Goal: Feedback & Contribution: Leave review/rating

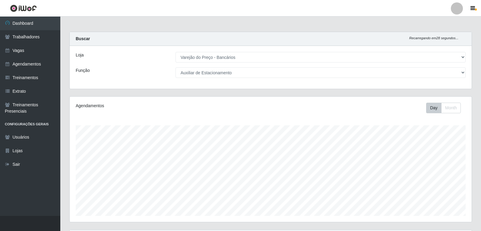
select select "157"
select select "4"
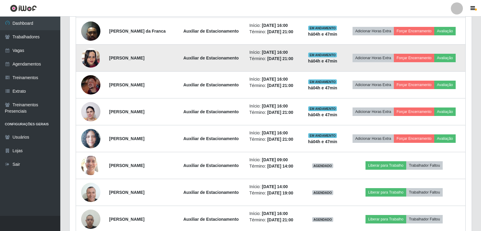
scroll to position [125, 402]
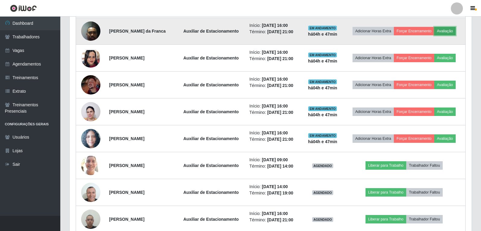
click at [448, 34] on button "Avaliação" at bounding box center [444, 31] width 21 height 8
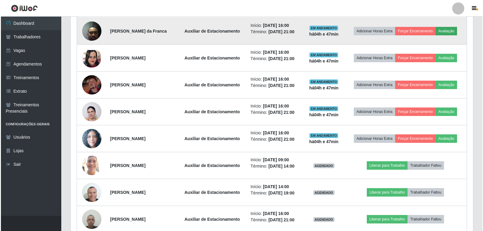
scroll to position [125, 399]
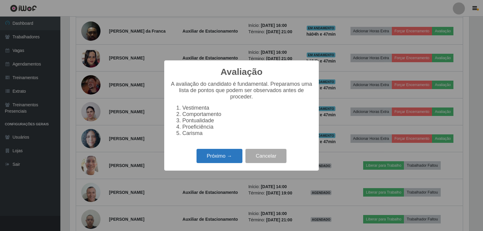
click at [229, 160] on button "Próximo →" at bounding box center [219, 156] width 46 height 14
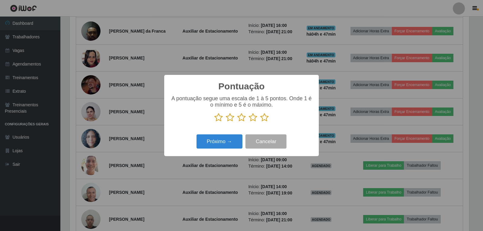
drag, startPoint x: 266, startPoint y: 122, endPoint x: 261, endPoint y: 121, distance: 4.9
click at [263, 121] on icon at bounding box center [264, 117] width 8 height 9
click at [260, 122] on input "radio" at bounding box center [260, 122] width 0 height 0
click at [240, 143] on button "Próximo →" at bounding box center [219, 141] width 46 height 14
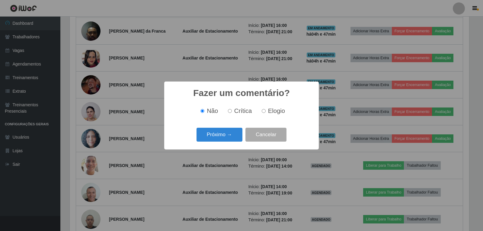
drag, startPoint x: 280, startPoint y: 111, endPoint x: 263, endPoint y: 124, distance: 21.6
click at [281, 111] on span "Elogio" at bounding box center [276, 110] width 17 height 7
click at [265, 111] on input "Elogio" at bounding box center [264, 111] width 4 height 4
radio input "true"
click at [234, 133] on button "Próximo →" at bounding box center [219, 135] width 46 height 14
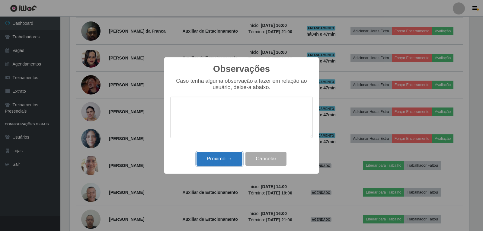
click at [227, 162] on button "Próximo →" at bounding box center [219, 159] width 46 height 14
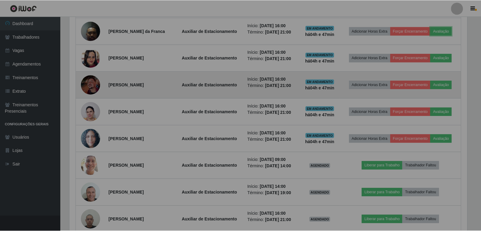
scroll to position [125, 402]
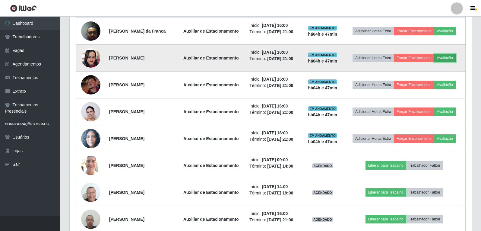
click at [450, 58] on button "Avaliação" at bounding box center [444, 58] width 21 height 8
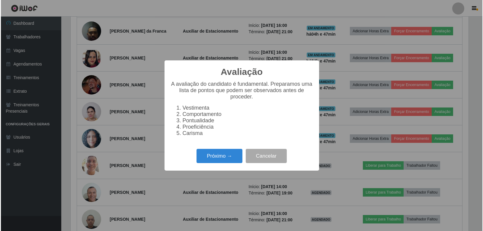
scroll to position [125, 399]
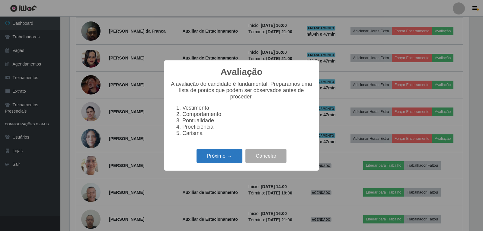
click at [231, 159] on button "Próximo →" at bounding box center [219, 156] width 46 height 14
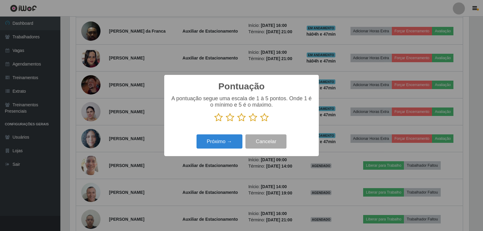
click at [265, 119] on icon at bounding box center [264, 117] width 8 height 9
click at [260, 122] on input "radio" at bounding box center [260, 122] width 0 height 0
click at [217, 144] on button "Próximo →" at bounding box center [219, 141] width 46 height 14
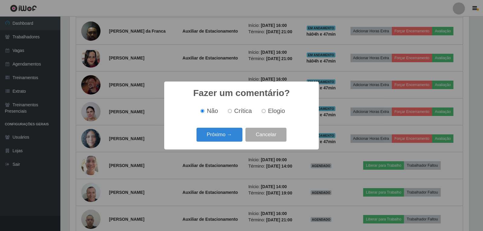
click at [272, 106] on div "Não Crítica Elogio" at bounding box center [241, 111] width 142 height 18
click at [270, 111] on span "Elogio" at bounding box center [276, 110] width 17 height 7
click at [265, 111] on input "Elogio" at bounding box center [264, 111] width 4 height 4
radio input "true"
click at [212, 134] on button "Próximo →" at bounding box center [219, 135] width 46 height 14
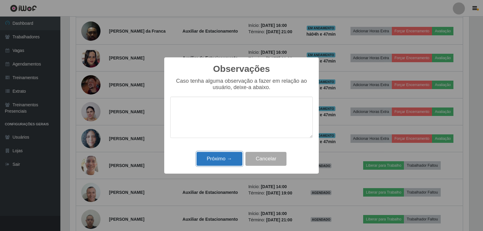
click at [229, 155] on button "Próximo →" at bounding box center [219, 159] width 46 height 14
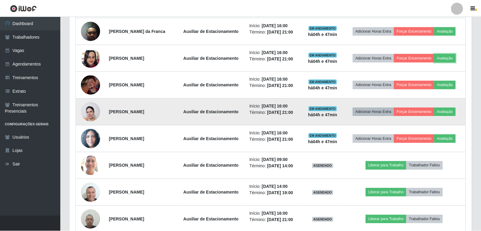
scroll to position [125, 402]
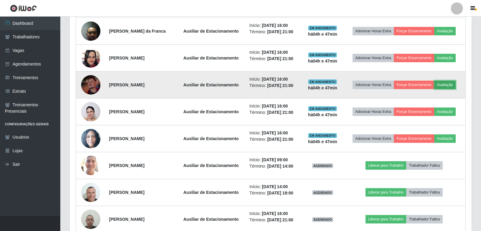
click at [446, 86] on button "Avaliação" at bounding box center [444, 85] width 21 height 8
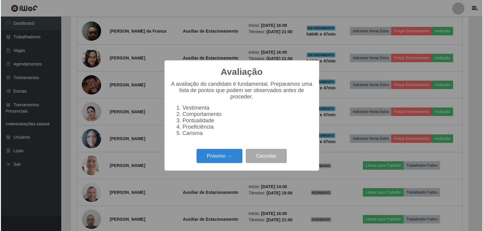
scroll to position [125, 399]
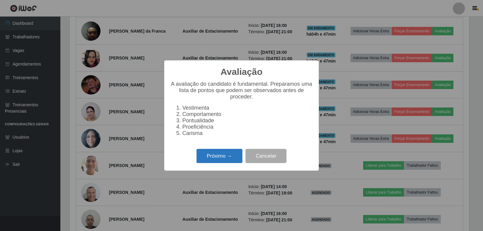
click at [236, 163] on button "Próximo →" at bounding box center [219, 156] width 46 height 14
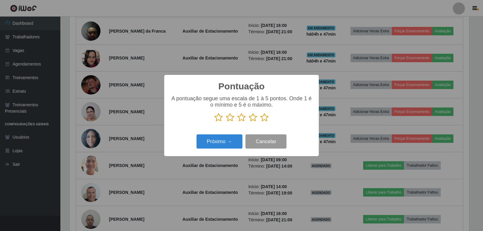
scroll to position [301522, 301248]
click at [265, 120] on icon at bounding box center [264, 117] width 8 height 9
click at [260, 122] on input "radio" at bounding box center [260, 122] width 0 height 0
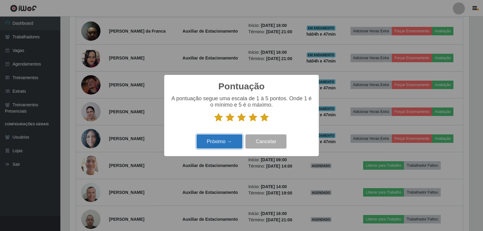
click at [226, 141] on button "Próximo →" at bounding box center [219, 141] width 46 height 14
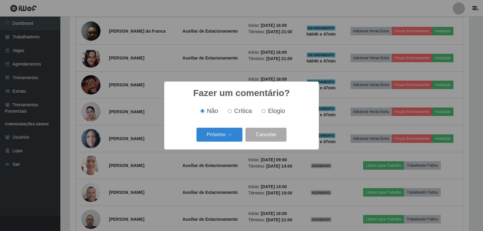
click at [270, 114] on span "Elogio" at bounding box center [276, 110] width 17 height 7
click at [265, 113] on input "Elogio" at bounding box center [264, 111] width 4 height 4
radio input "true"
click at [232, 140] on button "Próximo →" at bounding box center [219, 135] width 46 height 14
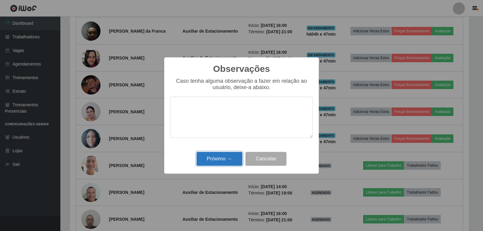
click at [229, 156] on button "Próximo →" at bounding box center [219, 159] width 46 height 14
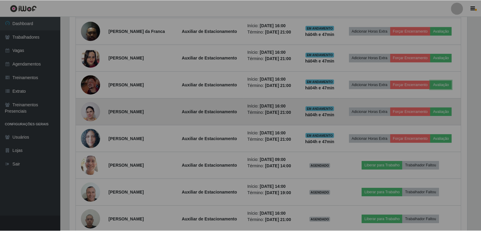
scroll to position [125, 402]
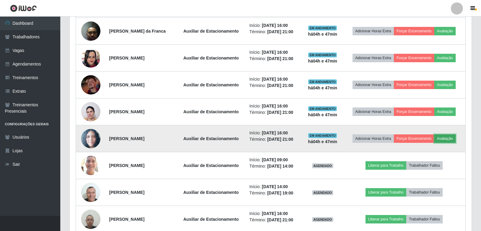
click at [452, 134] on button "Avaliação" at bounding box center [444, 138] width 21 height 8
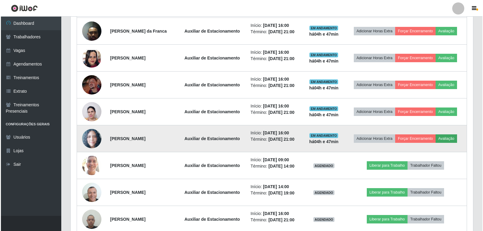
scroll to position [125, 399]
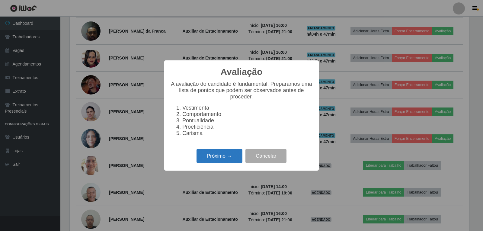
click at [219, 156] on button "Próximo →" at bounding box center [219, 156] width 46 height 14
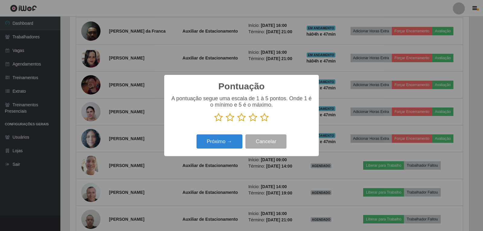
click at [264, 119] on icon at bounding box center [264, 117] width 8 height 9
click at [260, 122] on input "radio" at bounding box center [260, 122] width 0 height 0
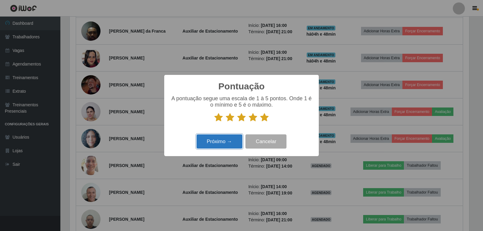
click at [228, 144] on button "Próximo →" at bounding box center [219, 141] width 46 height 14
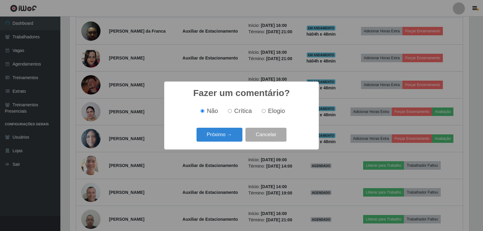
click at [276, 113] on span "Elogio" at bounding box center [276, 110] width 17 height 7
click at [265, 113] on input "Elogio" at bounding box center [264, 111] width 4 height 4
radio input "true"
click at [227, 139] on button "Próximo →" at bounding box center [219, 135] width 46 height 14
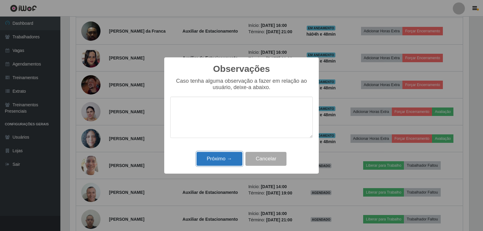
click at [224, 154] on button "Próximo →" at bounding box center [219, 159] width 46 height 14
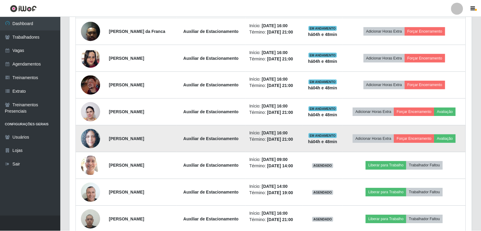
scroll to position [125, 402]
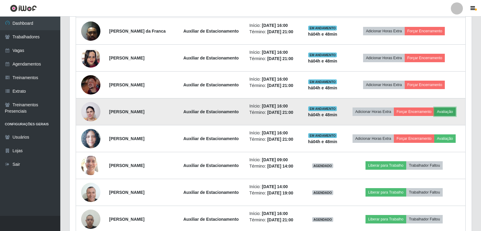
click at [445, 113] on button "Avaliação" at bounding box center [444, 111] width 21 height 8
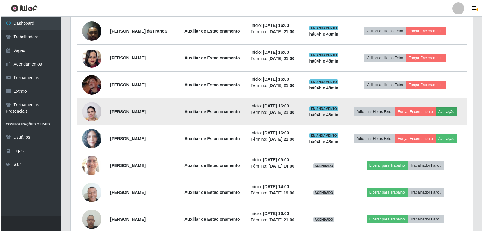
scroll to position [0, 0]
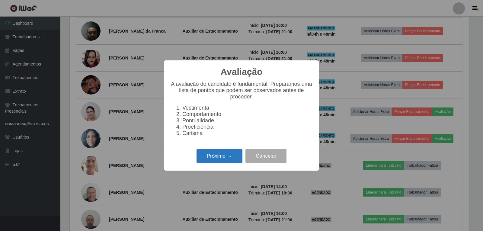
click at [232, 159] on button "Próximo →" at bounding box center [219, 156] width 46 height 14
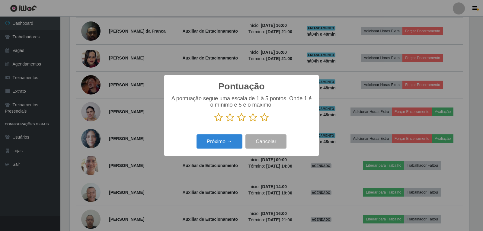
click at [264, 122] on icon at bounding box center [264, 117] width 8 height 9
click at [260, 122] on input "radio" at bounding box center [260, 122] width 0 height 0
click at [231, 142] on button "Próximo →" at bounding box center [219, 141] width 46 height 14
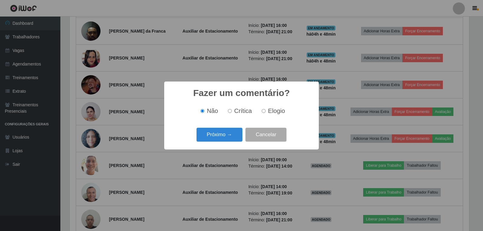
click at [278, 116] on div "Não Crítica Elogio" at bounding box center [241, 111] width 142 height 18
click at [271, 114] on span "Elogio" at bounding box center [276, 110] width 17 height 7
click at [265, 113] on input "Elogio" at bounding box center [264, 111] width 4 height 4
radio input "true"
click at [215, 138] on button "Próximo →" at bounding box center [219, 135] width 46 height 14
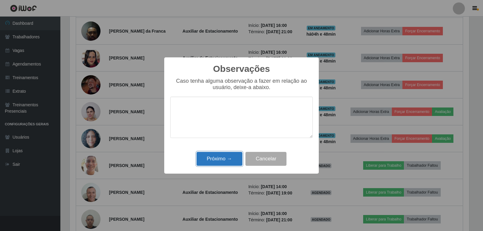
click at [219, 153] on button "Próximo →" at bounding box center [219, 159] width 46 height 14
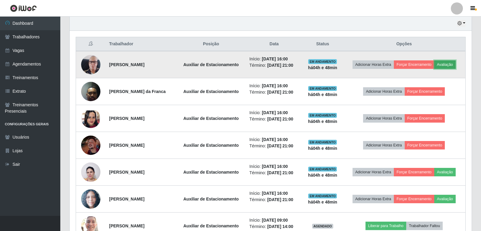
click at [446, 65] on button "Avaliação" at bounding box center [444, 64] width 21 height 8
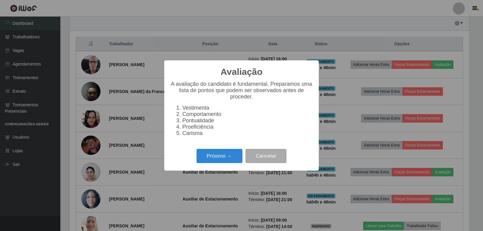
click at [225, 151] on div "Próximo → Cancelar" at bounding box center [241, 155] width 142 height 17
click at [225, 158] on button "Próximo →" at bounding box center [219, 156] width 46 height 14
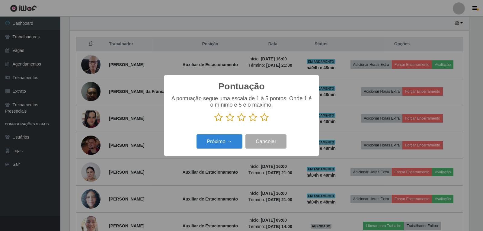
click at [263, 120] on icon at bounding box center [264, 117] width 8 height 9
click at [260, 122] on input "radio" at bounding box center [260, 122] width 0 height 0
click at [232, 143] on button "Próximo →" at bounding box center [219, 141] width 46 height 14
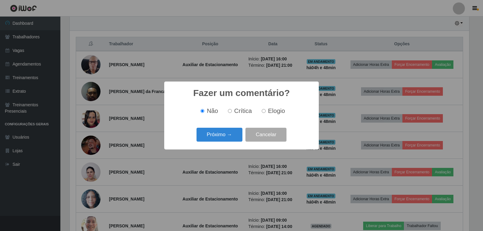
click at [268, 112] on span "Elogio" at bounding box center [276, 110] width 17 height 7
click at [265, 112] on input "Elogio" at bounding box center [264, 111] width 4 height 4
radio input "true"
click at [233, 134] on button "Próximo →" at bounding box center [219, 135] width 46 height 14
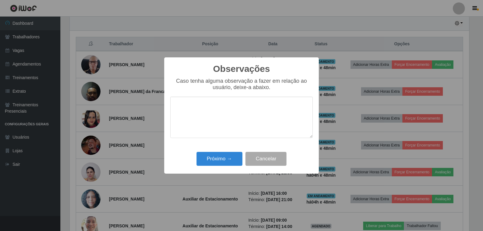
click at [230, 152] on div "Próximo → Cancelar" at bounding box center [241, 158] width 142 height 17
click at [231, 156] on button "Próximo →" at bounding box center [219, 159] width 46 height 14
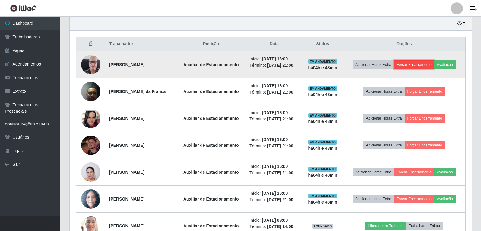
click at [426, 67] on button "Forçar Encerramento" at bounding box center [414, 64] width 40 height 8
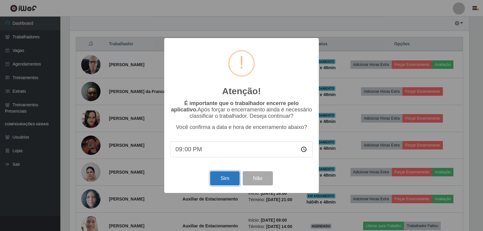
click at [214, 178] on button "Sim" at bounding box center [224, 178] width 29 height 14
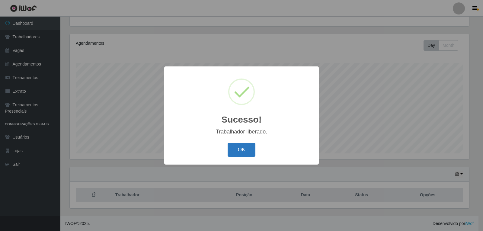
click at [242, 151] on button "OK" at bounding box center [241, 150] width 28 height 14
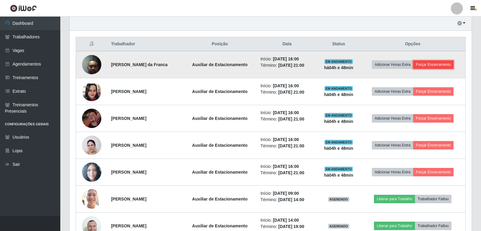
click at [441, 65] on button "Forçar Encerramento" at bounding box center [433, 64] width 40 height 8
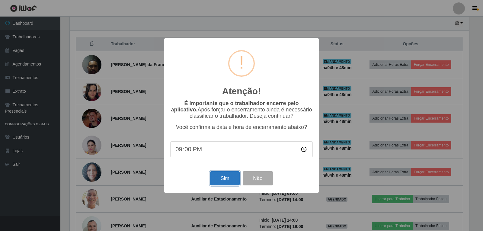
click at [217, 181] on button "Sim" at bounding box center [224, 178] width 29 height 14
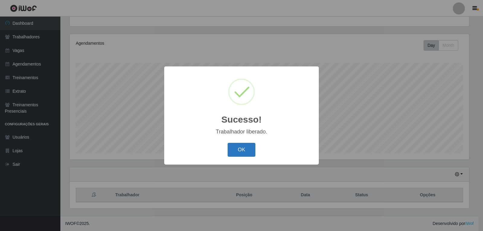
click at [234, 153] on button "OK" at bounding box center [241, 150] width 28 height 14
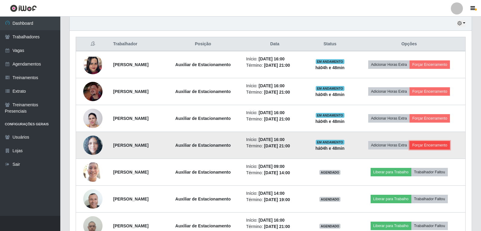
click at [428, 147] on button "Forçar Encerramento" at bounding box center [430, 145] width 40 height 8
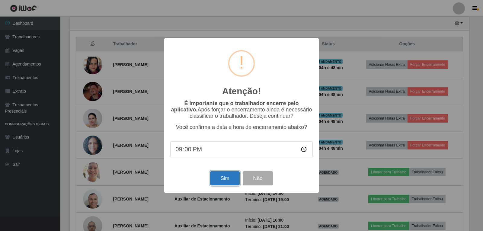
click at [229, 182] on button "Sim" at bounding box center [224, 178] width 29 height 14
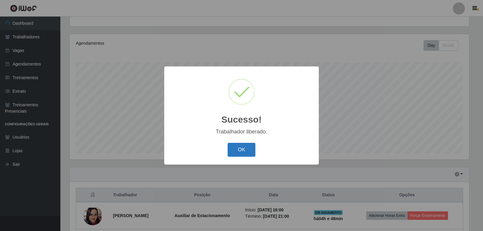
click at [250, 149] on button "OK" at bounding box center [241, 150] width 28 height 14
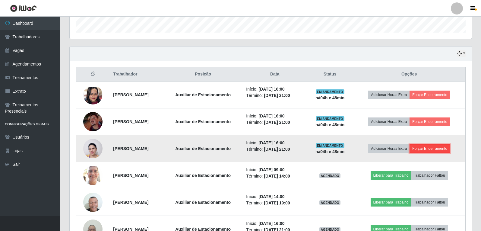
click at [426, 146] on button "Forçar Encerramento" at bounding box center [430, 148] width 40 height 8
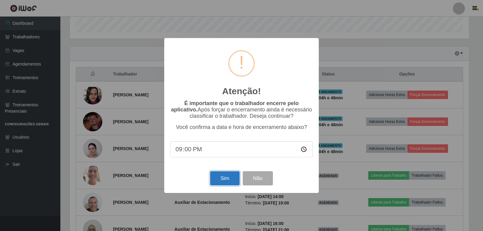
click at [211, 176] on button "Sim" at bounding box center [224, 178] width 29 height 14
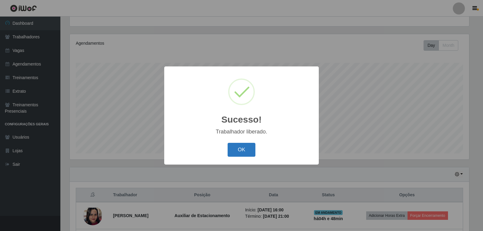
click at [235, 153] on button "OK" at bounding box center [241, 150] width 28 height 14
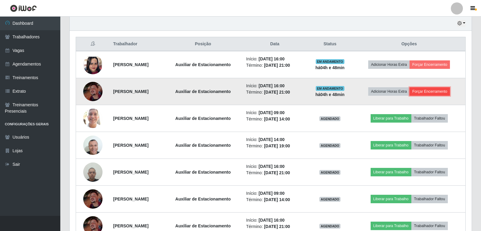
click at [438, 91] on button "Forçar Encerramento" at bounding box center [430, 91] width 40 height 8
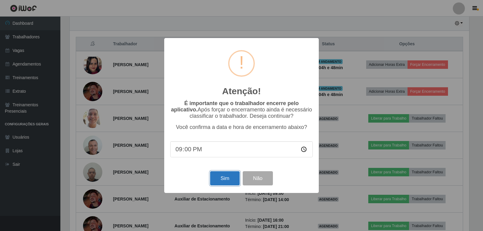
click at [222, 181] on button "Sim" at bounding box center [224, 178] width 29 height 14
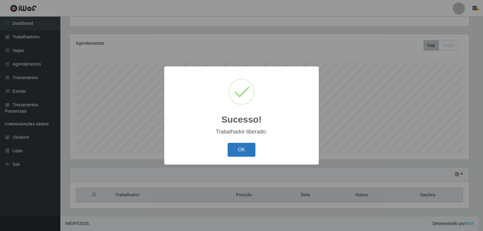
click at [239, 148] on button "OK" at bounding box center [241, 150] width 28 height 14
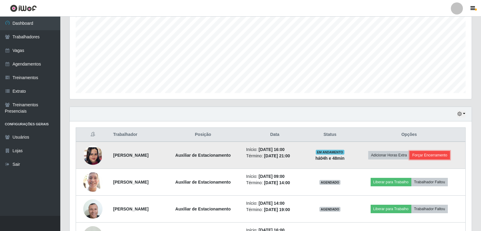
click at [420, 153] on button "Forçar Encerramento" at bounding box center [430, 155] width 40 height 8
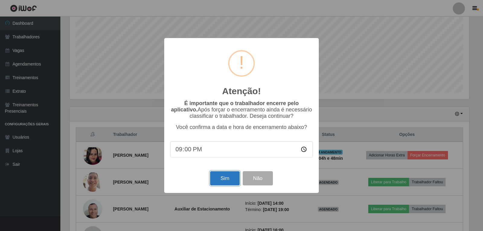
click at [217, 177] on button "Sim" at bounding box center [224, 178] width 29 height 14
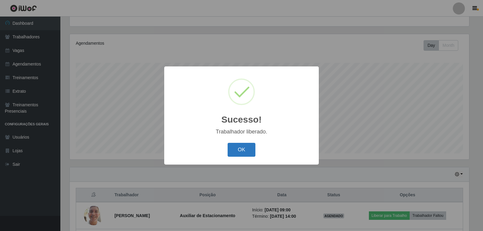
click at [235, 153] on button "OK" at bounding box center [241, 150] width 28 height 14
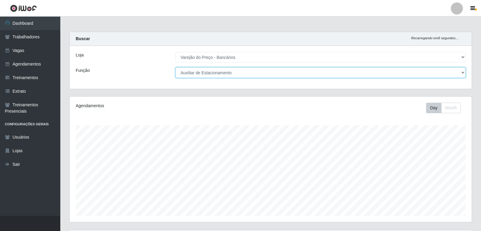
click at [207, 72] on select "[Selecione...] Auxiliar de Estacionamento Auxiliar de Estacionamento + Auxiliar…" at bounding box center [321, 72] width 290 height 11
click at [176, 67] on select "[Selecione...] Auxiliar de Estacionamento Auxiliar de Estacionamento + Auxiliar…" at bounding box center [321, 72] width 290 height 11
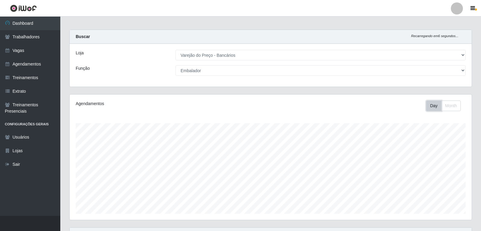
click at [431, 106] on button "Day" at bounding box center [433, 105] width 15 height 11
click at [444, 104] on button "Month" at bounding box center [451, 105] width 20 height 11
click at [436, 106] on button "Day" at bounding box center [433, 105] width 15 height 11
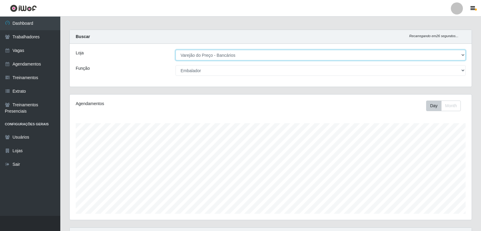
click at [463, 55] on select "[Selecione...] Varejão do Preço - Bancários" at bounding box center [321, 55] width 290 height 11
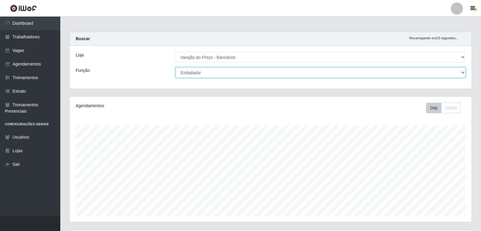
click at [197, 75] on select "[Selecione...] Auxiliar de Estacionamento Auxiliar de Estacionamento + Auxiliar…" at bounding box center [321, 72] width 290 height 11
click at [176, 67] on select "[Selecione...] Auxiliar de Estacionamento Auxiliar de Estacionamento + Auxiliar…" at bounding box center [321, 72] width 290 height 11
click at [279, 73] on select "[Selecione...] Auxiliar de Estacionamento Auxiliar de Estacionamento + Auxiliar…" at bounding box center [321, 72] width 290 height 11
select select "1"
click at [176, 67] on select "[Selecione...] Auxiliar de Estacionamento Auxiliar de Estacionamento + Auxiliar…" at bounding box center [321, 72] width 290 height 11
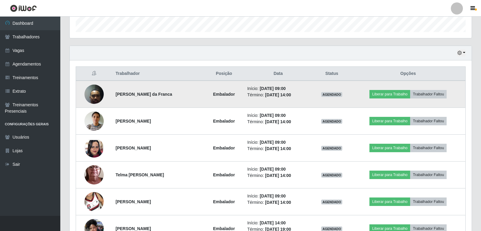
scroll to position [183, 0]
